Goal: Task Accomplishment & Management: Manage account settings

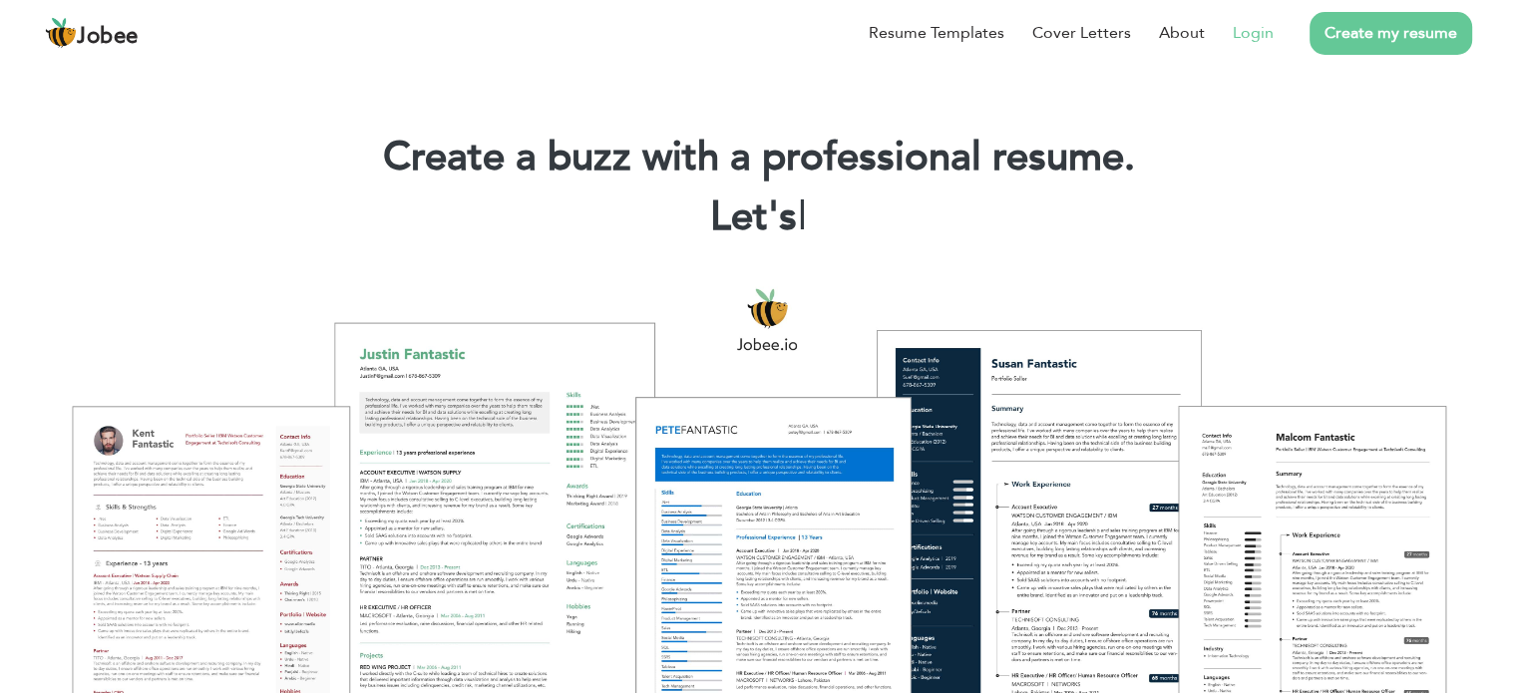
click at [1256, 21] on link "Login" at bounding box center [1253, 33] width 41 height 24
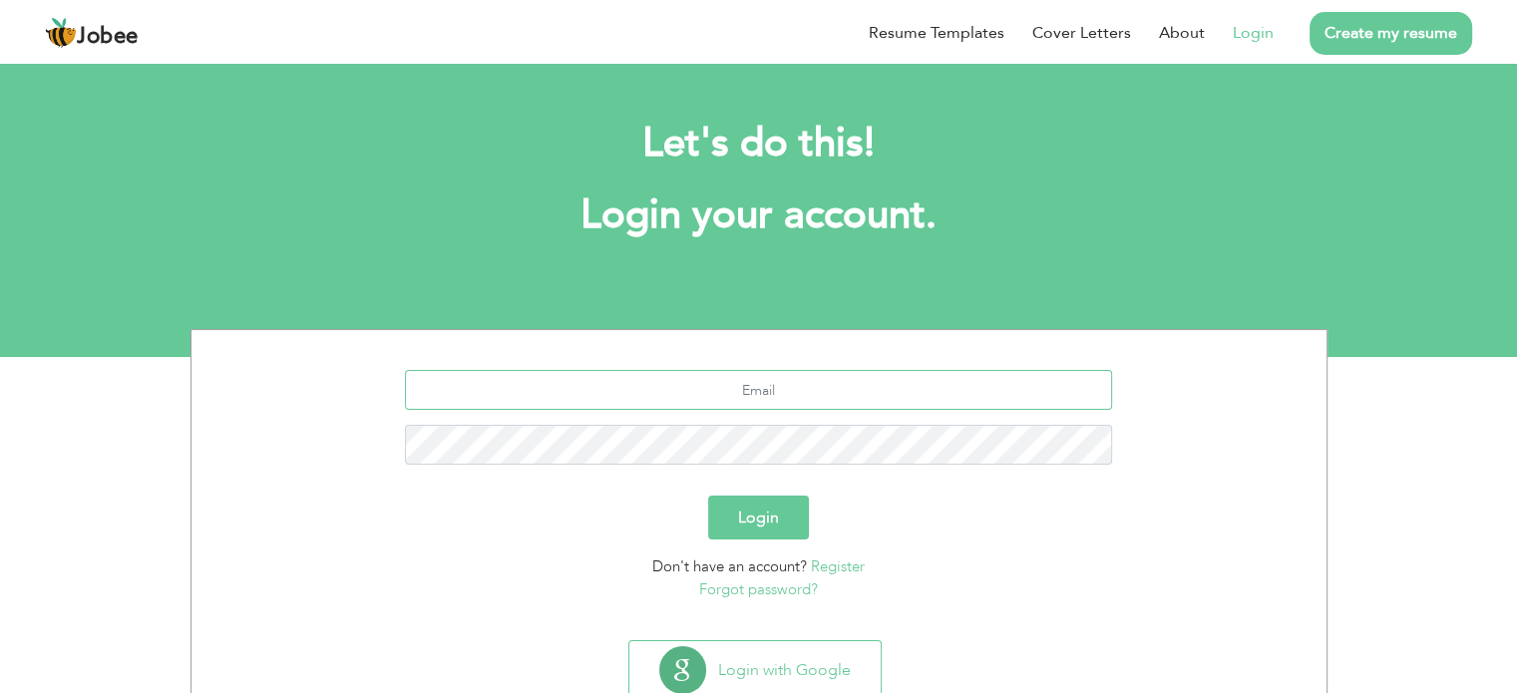
click at [882, 376] on input "text" at bounding box center [758, 390] width 707 height 40
paste input "[EMAIL_ADDRESS][DOMAIN_NAME]"
type input "[EMAIL_ADDRESS][DOMAIN_NAME]"
click at [806, 523] on button "Login" at bounding box center [758, 518] width 101 height 44
